Goal: Information Seeking & Learning: Learn about a topic

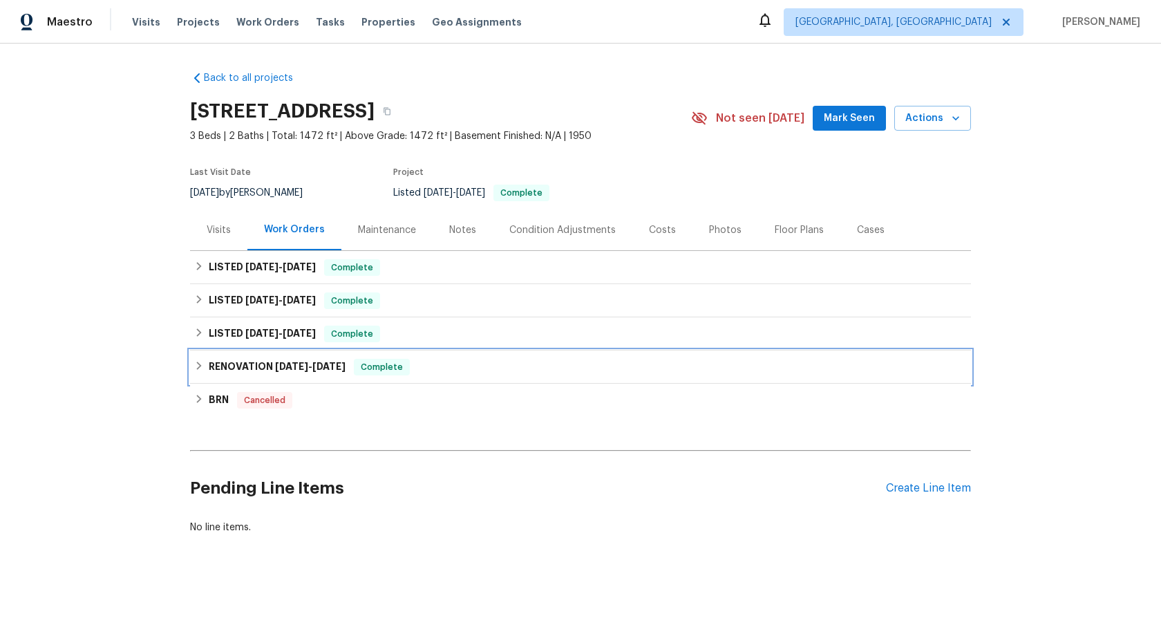
click at [308, 377] on div "RENOVATION [DATE] - [DATE] Complete" at bounding box center [580, 366] width 781 height 33
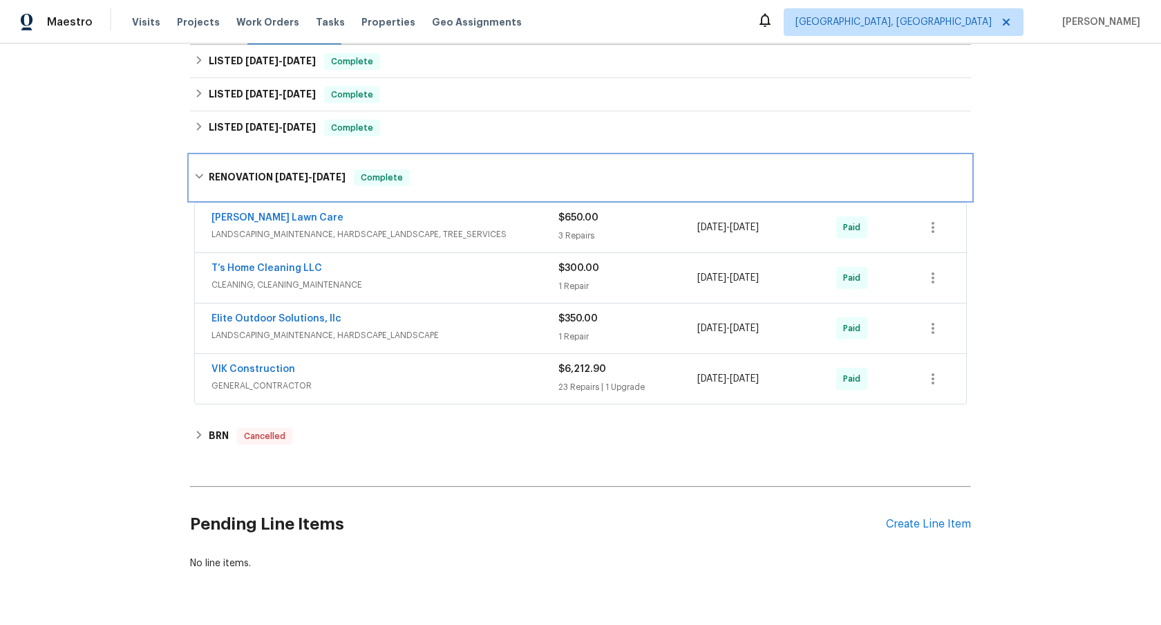
scroll to position [234, 0]
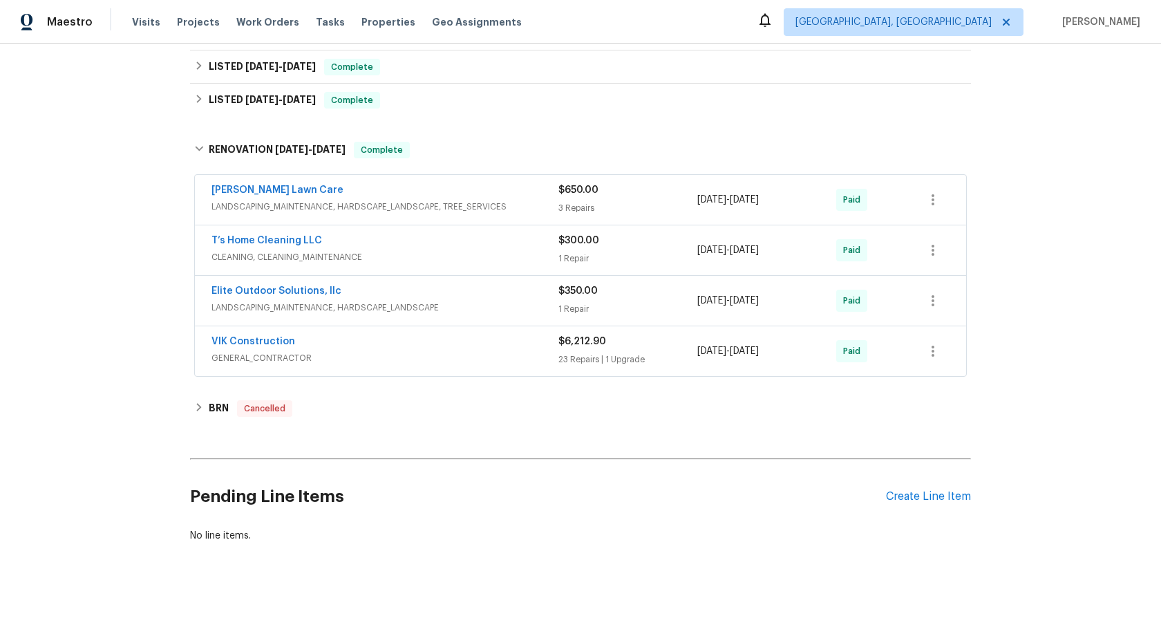
click at [373, 346] on div "VIK Construction" at bounding box center [384, 342] width 347 height 17
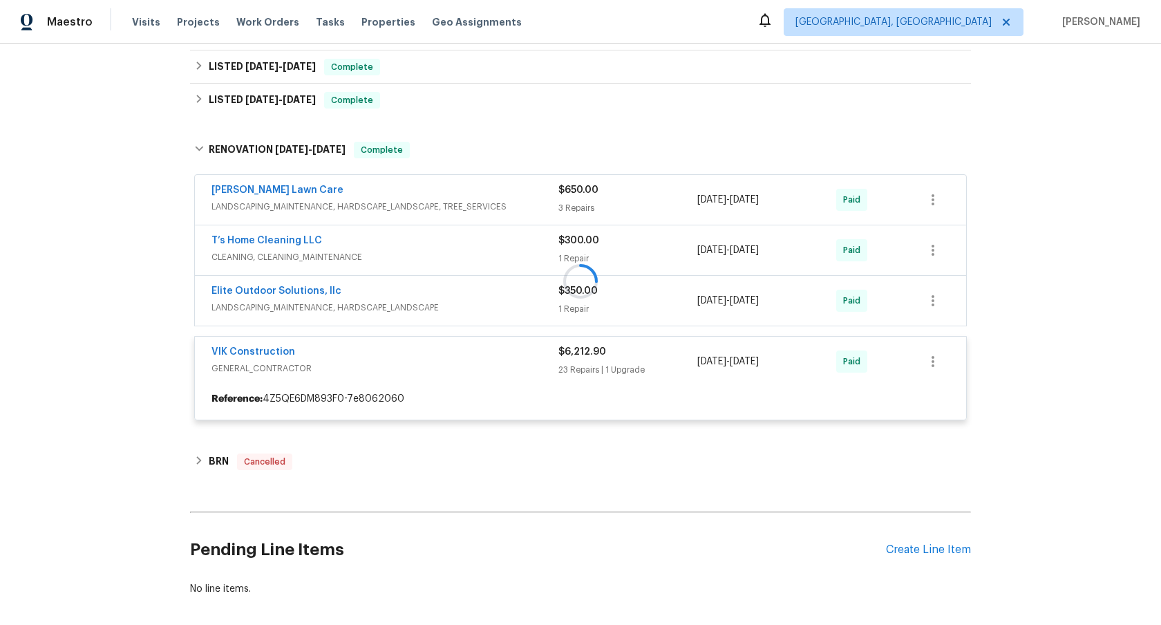
click at [395, 306] on div at bounding box center [580, 281] width 781 height 306
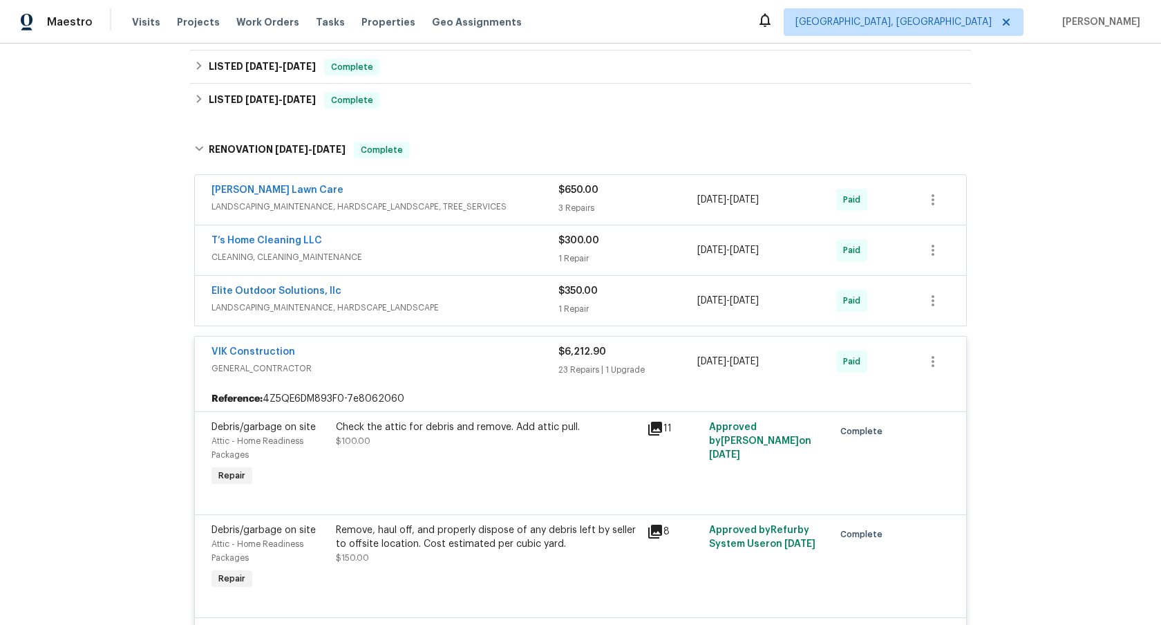
click at [404, 305] on span "LANDSCAPING_MAINTENANCE, HARDSCAPE_LANDSCAPE" at bounding box center [384, 308] width 347 height 14
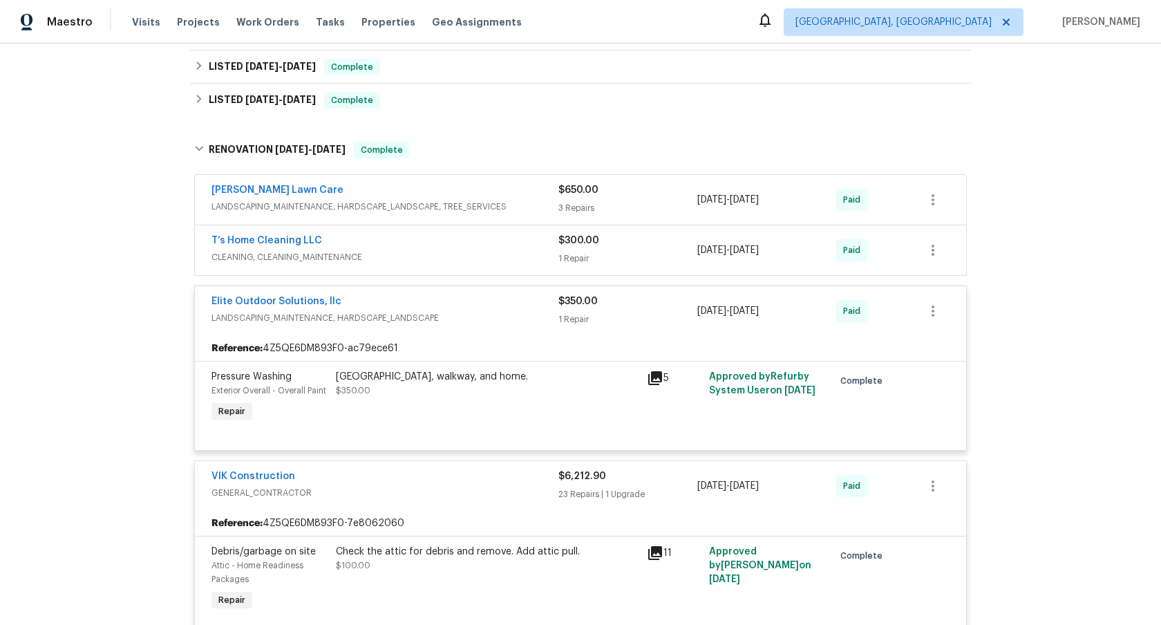
click at [412, 260] on span "CLEANING, CLEANING_MAINTENANCE" at bounding box center [384, 257] width 347 height 14
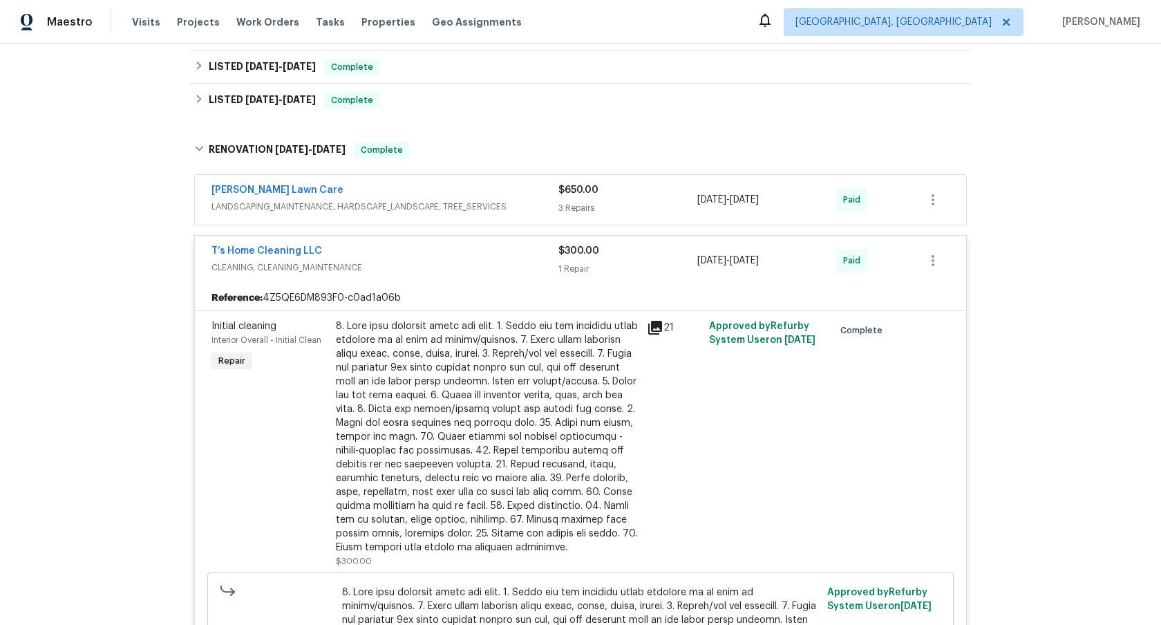
click at [421, 214] on div "[PERSON_NAME] Lawn Care LANDSCAPING_MAINTENANCE, HARDSCAPE_LANDSCAPE, TREE_SERV…" at bounding box center [384, 199] width 347 height 33
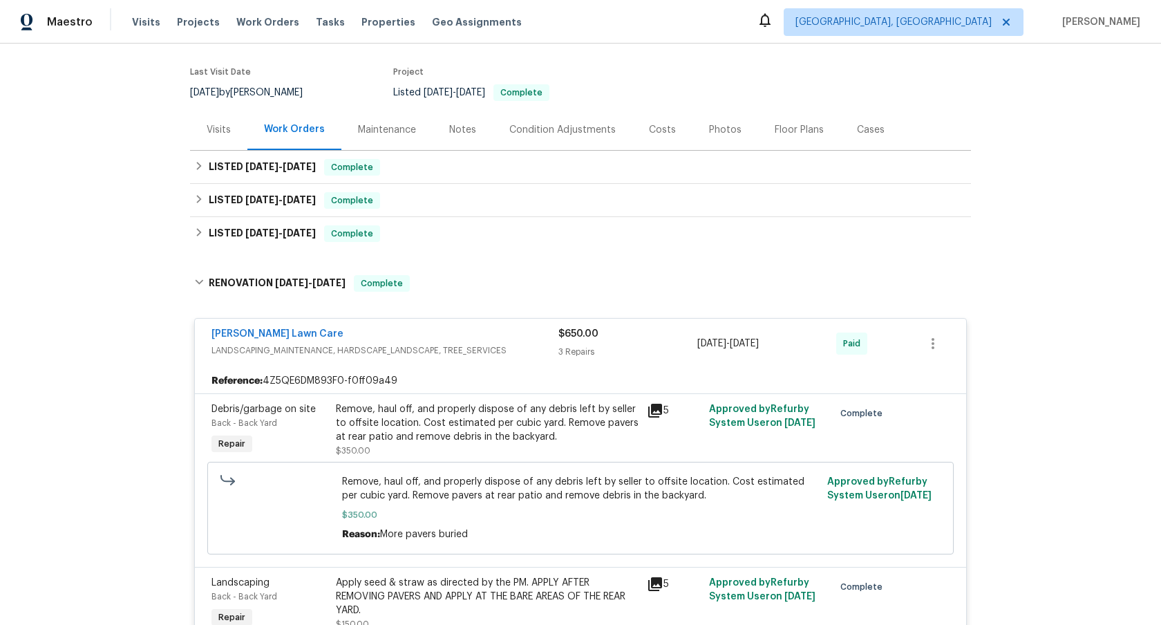
scroll to position [97, 0]
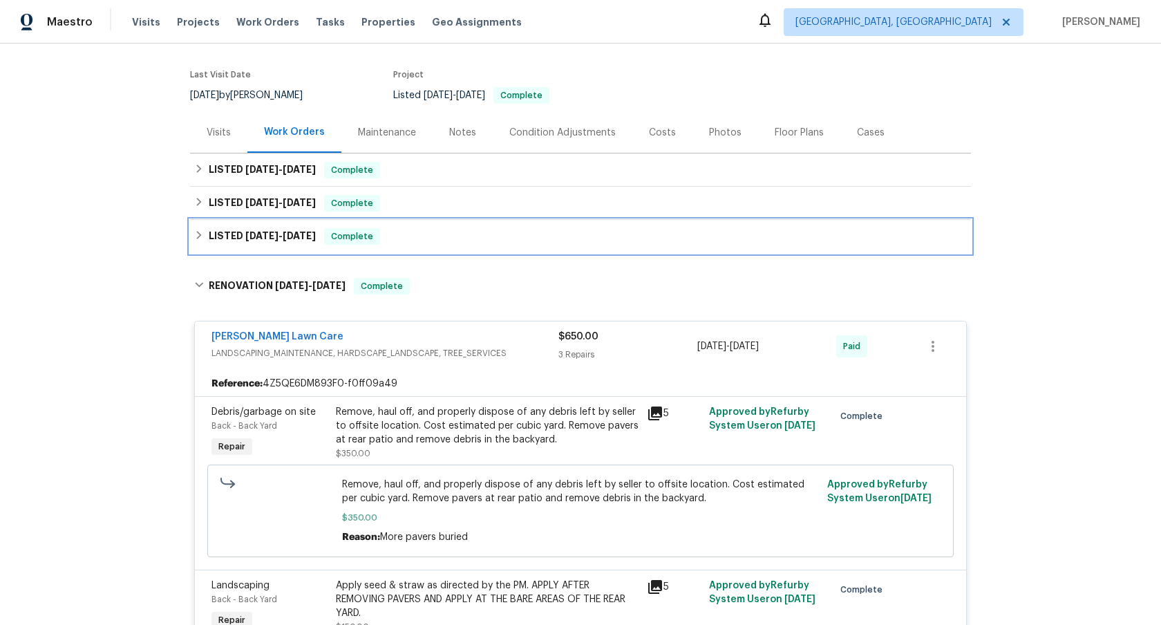
click at [337, 228] on div "Complete" at bounding box center [352, 236] width 56 height 17
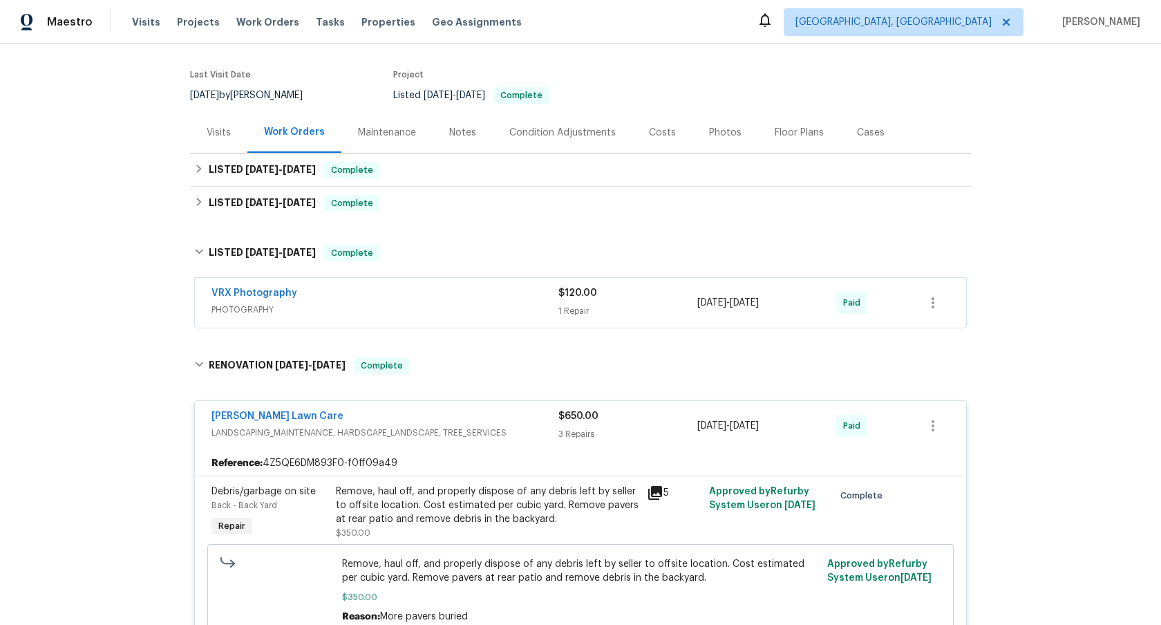
click at [398, 307] on span "PHOTOGRAPHY" at bounding box center [384, 310] width 347 height 14
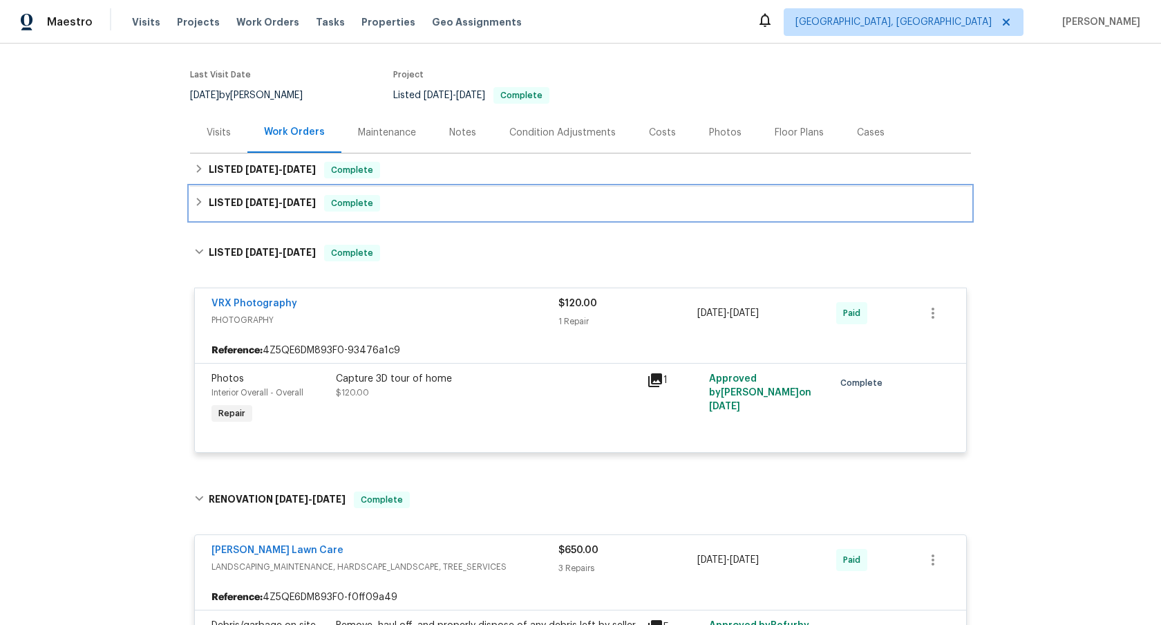
click at [330, 199] on span "Complete" at bounding box center [352, 203] width 53 height 14
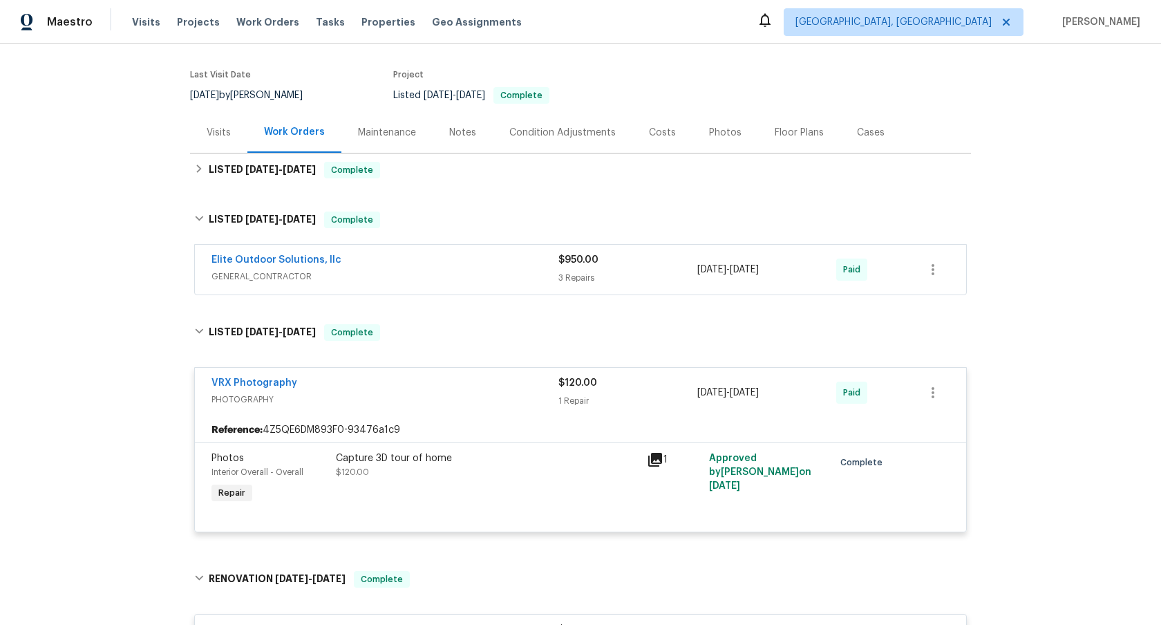
click at [387, 273] on span "GENERAL_CONTRACTOR" at bounding box center [384, 277] width 347 height 14
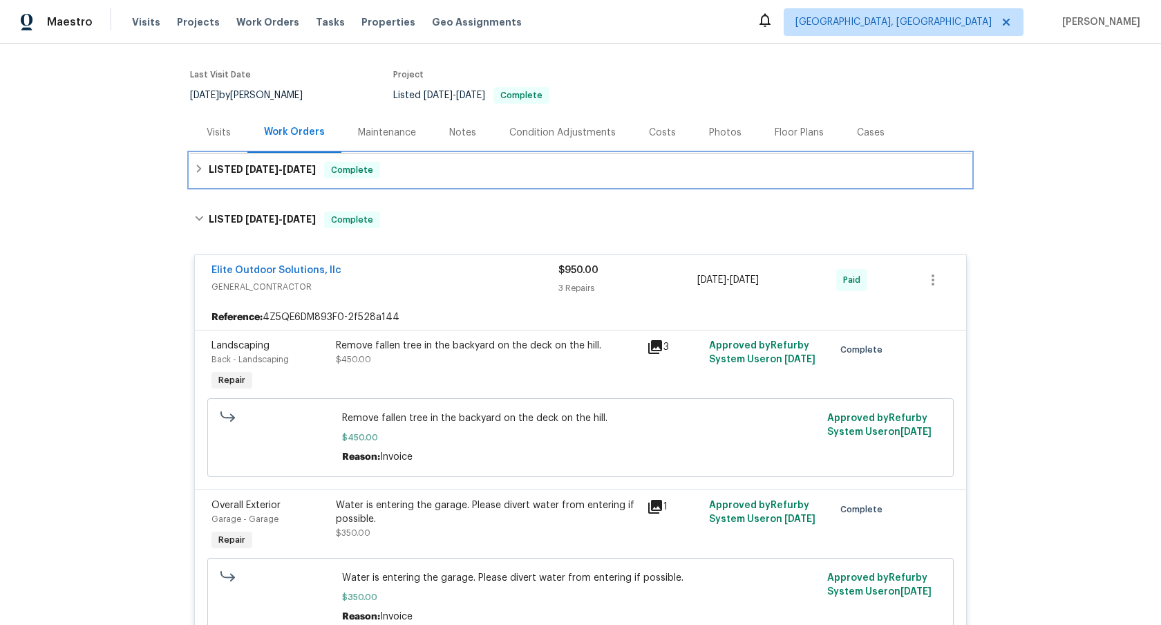
click at [368, 176] on span "Complete" at bounding box center [352, 170] width 53 height 14
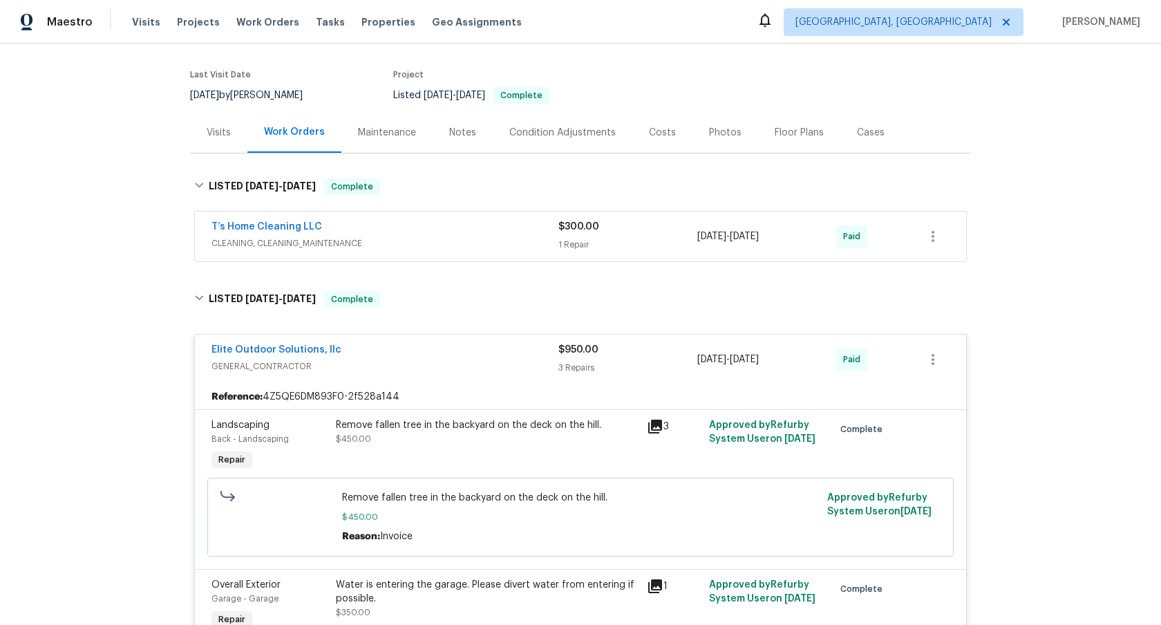
click at [395, 225] on div "T’s Home Cleaning LLC" at bounding box center [384, 228] width 347 height 17
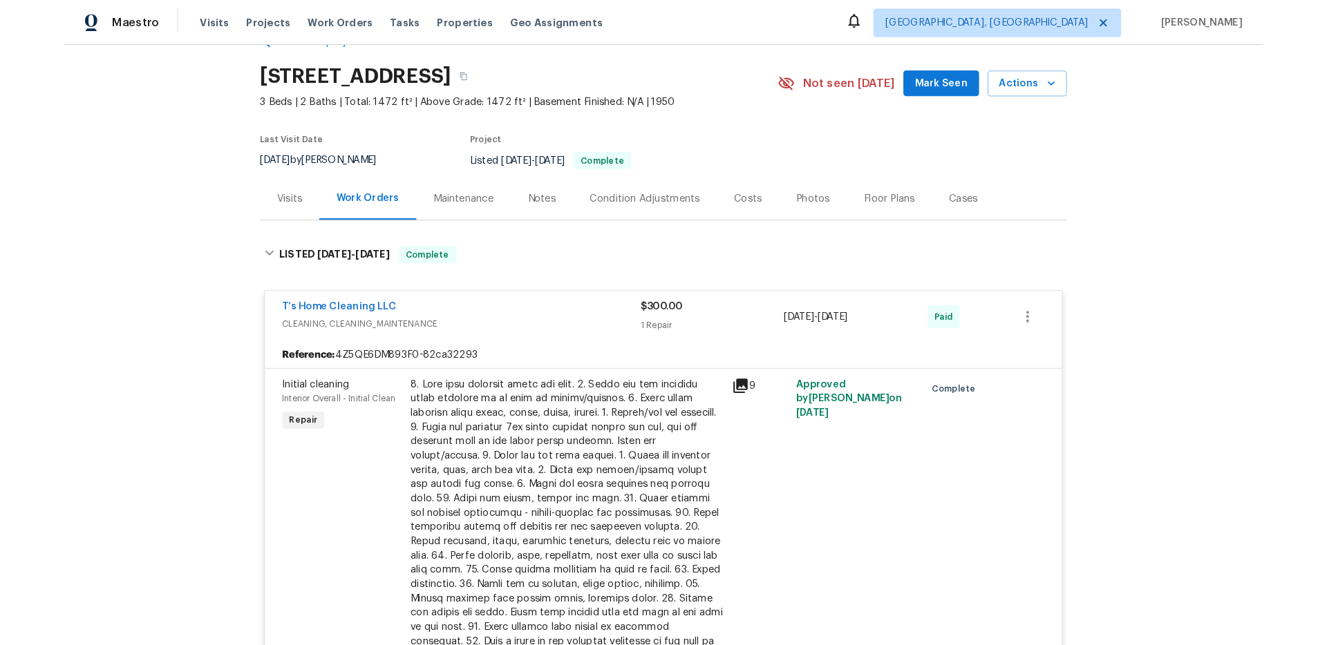
scroll to position [0, 0]
